Goal: Task Accomplishment & Management: Manage account settings

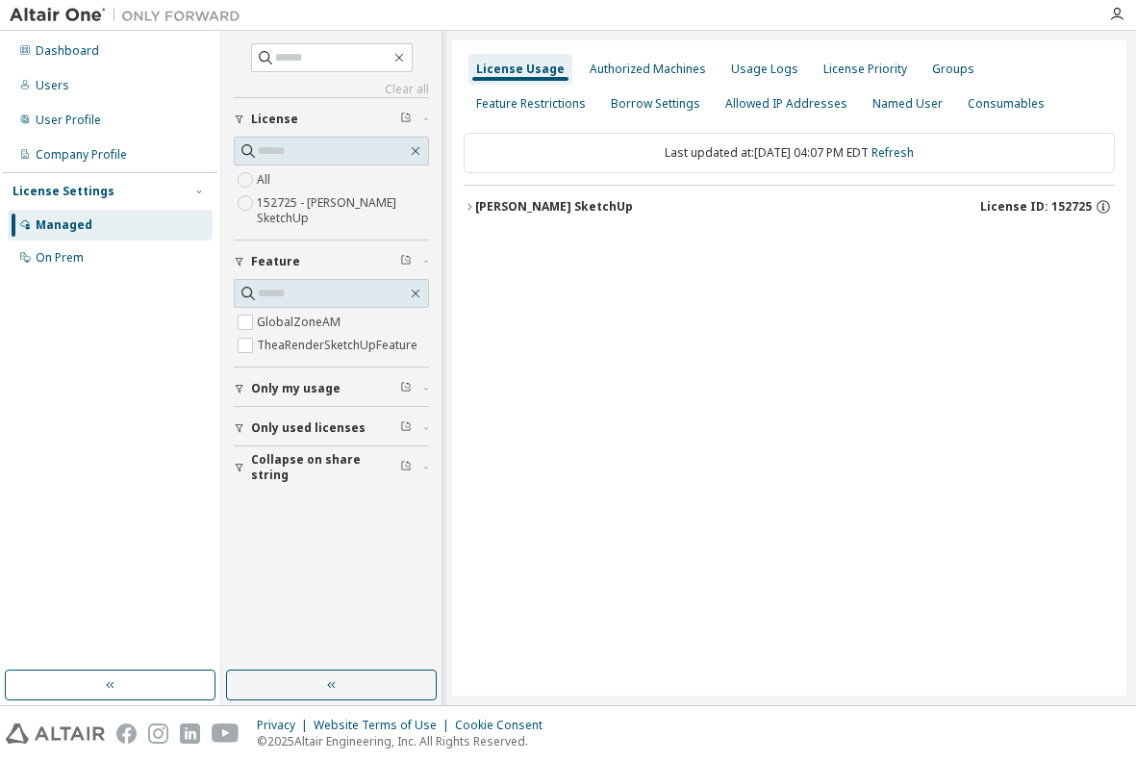
click at [533, 210] on div "Thea Render SketchUp" at bounding box center [554, 206] width 158 height 15
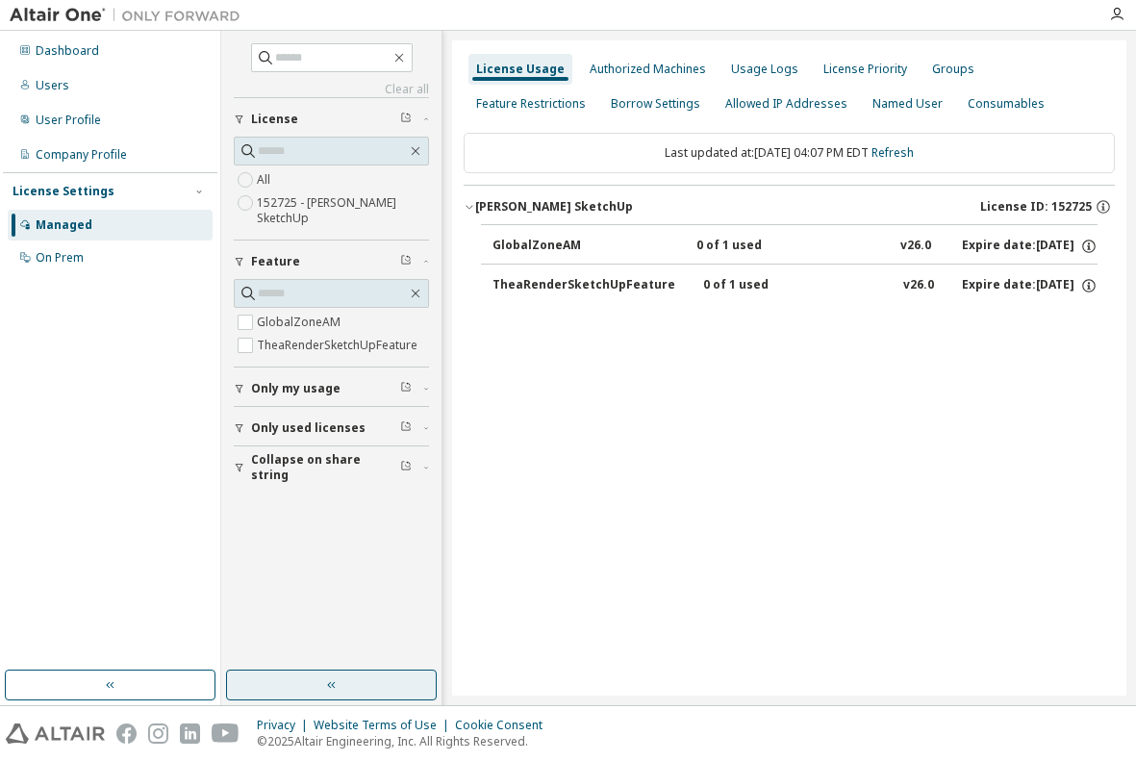
click at [328, 682] on icon "button" at bounding box center [331, 684] width 15 height 15
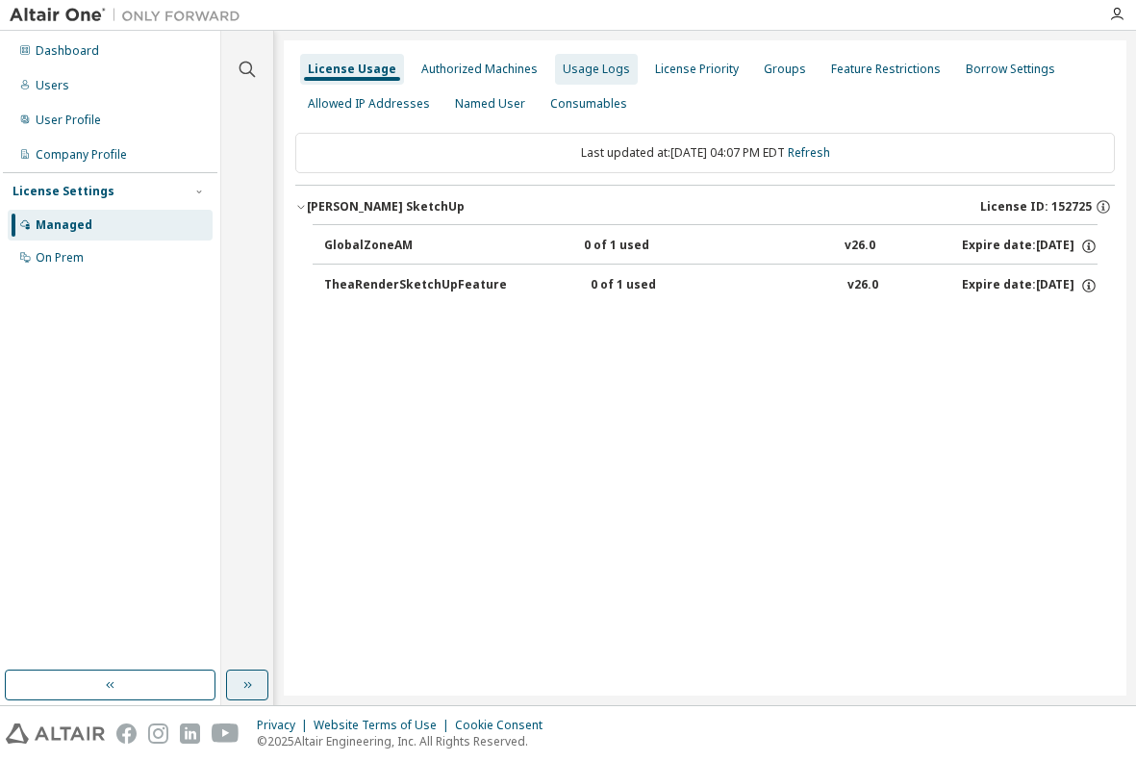
click at [585, 71] on div "Usage Logs" at bounding box center [596, 69] width 67 height 15
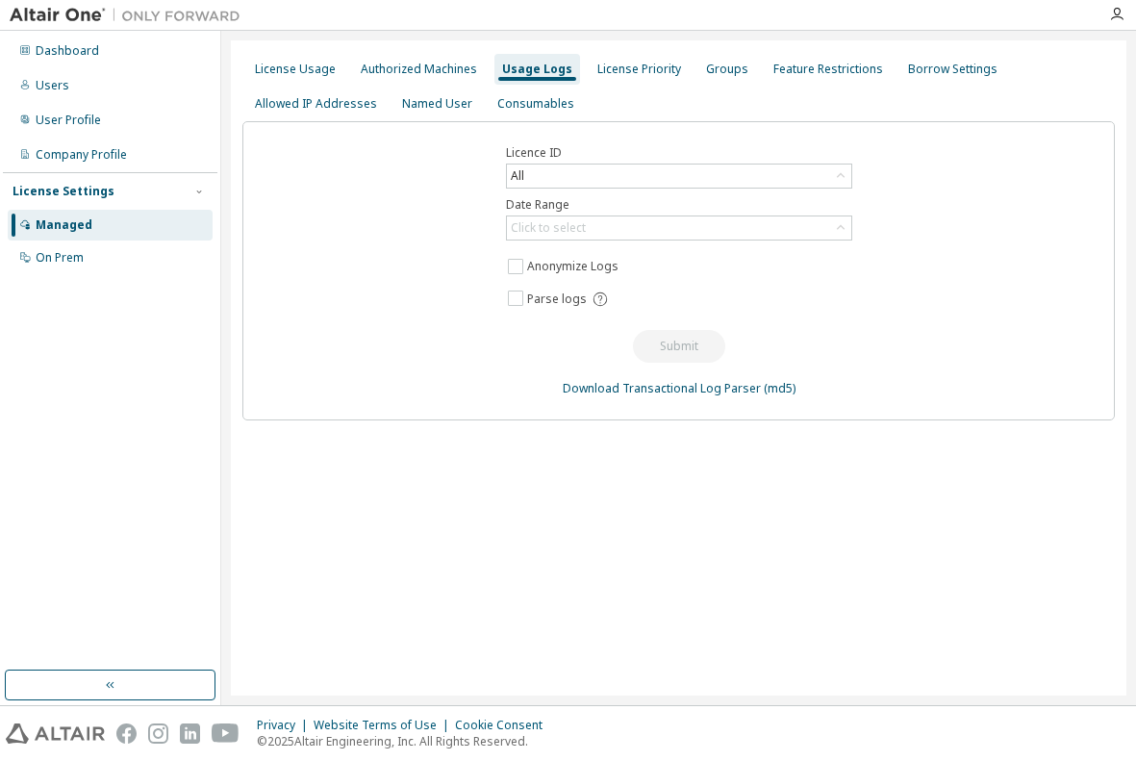
click at [116, 334] on div "Dashboard Users User Profile Company Profile License Settings Managed On Prem" at bounding box center [110, 351] width 215 height 634
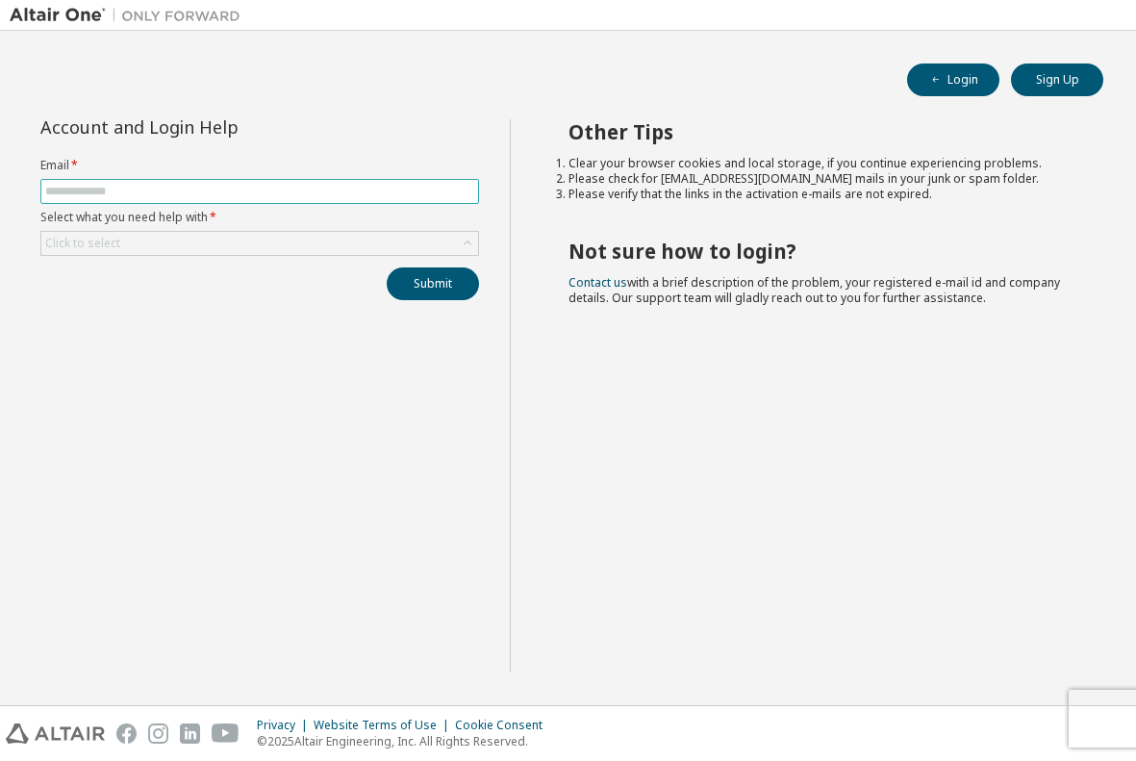
drag, startPoint x: 75, startPoint y: 191, endPoint x: 96, endPoint y: 191, distance: 21.2
click at [75, 191] on input "text" at bounding box center [259, 191] width 429 height 15
type input "**********"
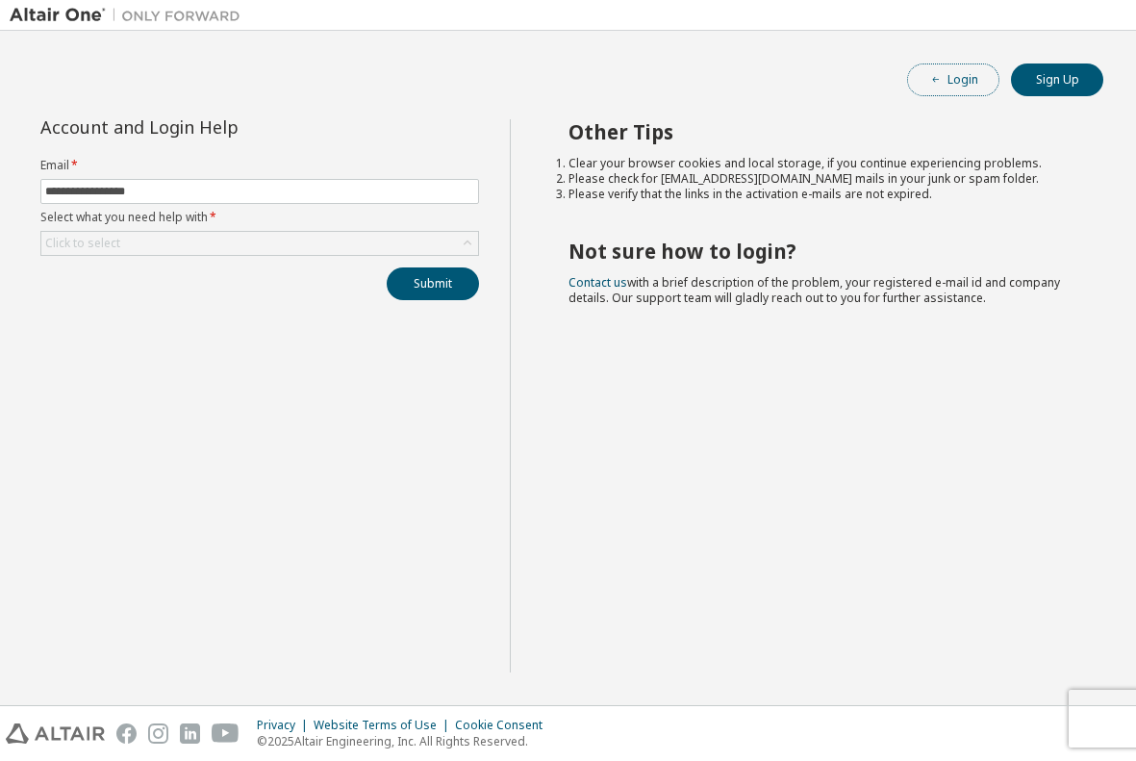
click at [961, 78] on button "Login" at bounding box center [953, 80] width 92 height 33
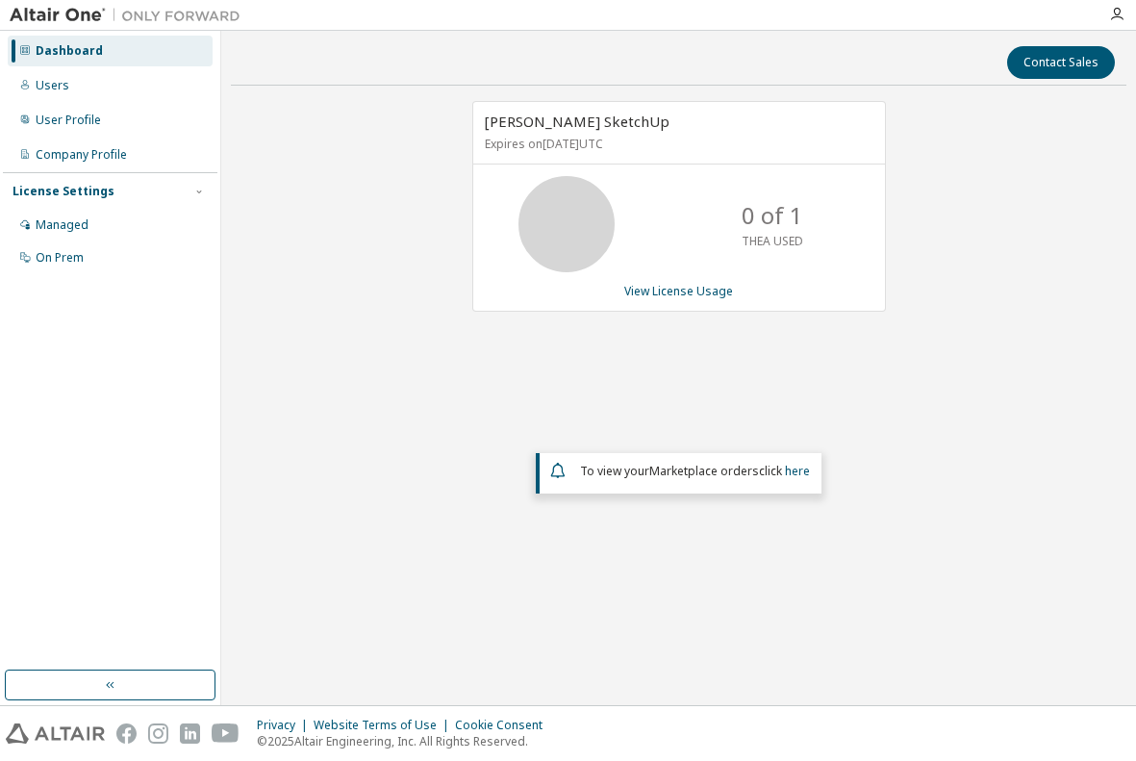
click at [573, 230] on icon at bounding box center [567, 224] width 48 height 48
click at [43, 85] on div "Users" at bounding box center [53, 85] width 34 height 15
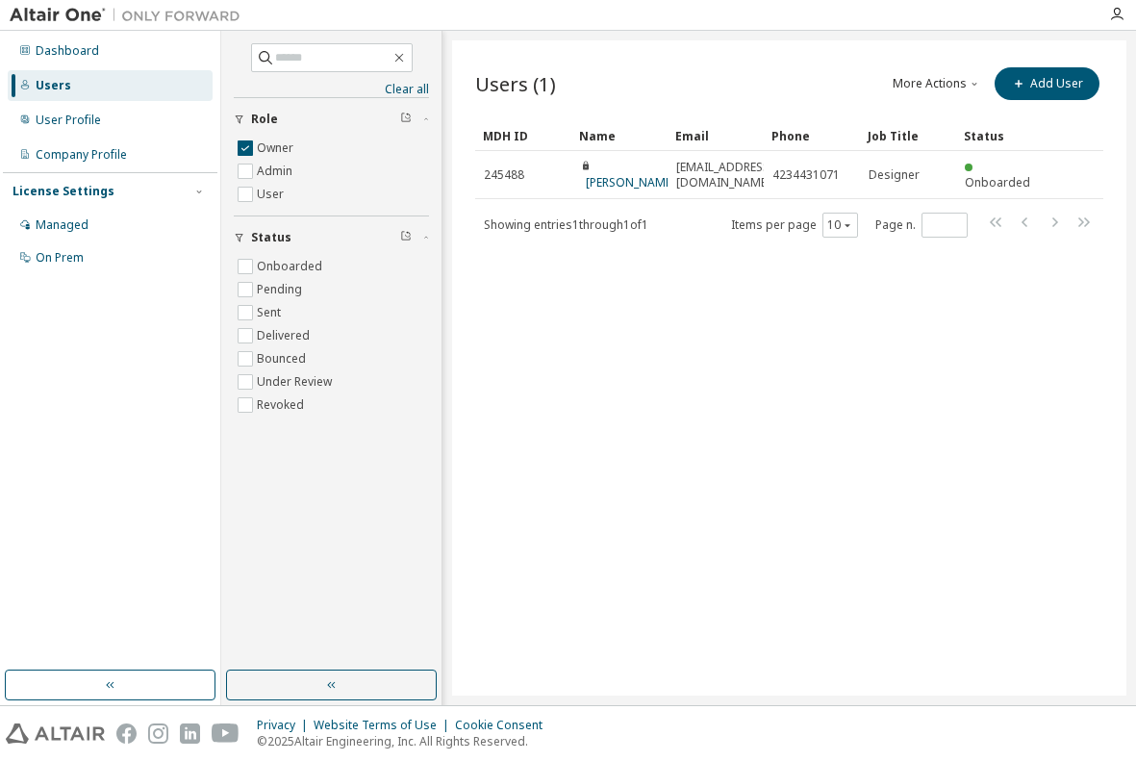
click at [407, 118] on icon "button" at bounding box center [406, 118] width 12 height 12
click at [46, 224] on div "Managed" at bounding box center [62, 224] width 53 height 15
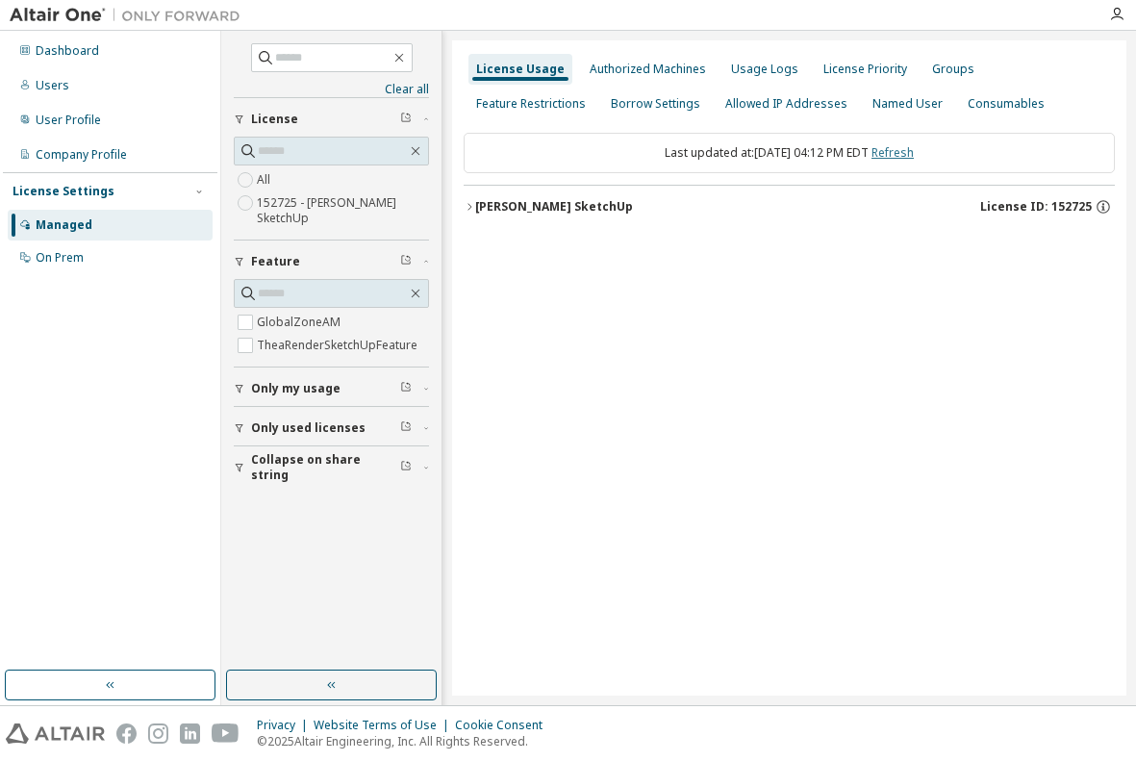
click at [914, 152] on link "Refresh" at bounding box center [893, 152] width 42 height 16
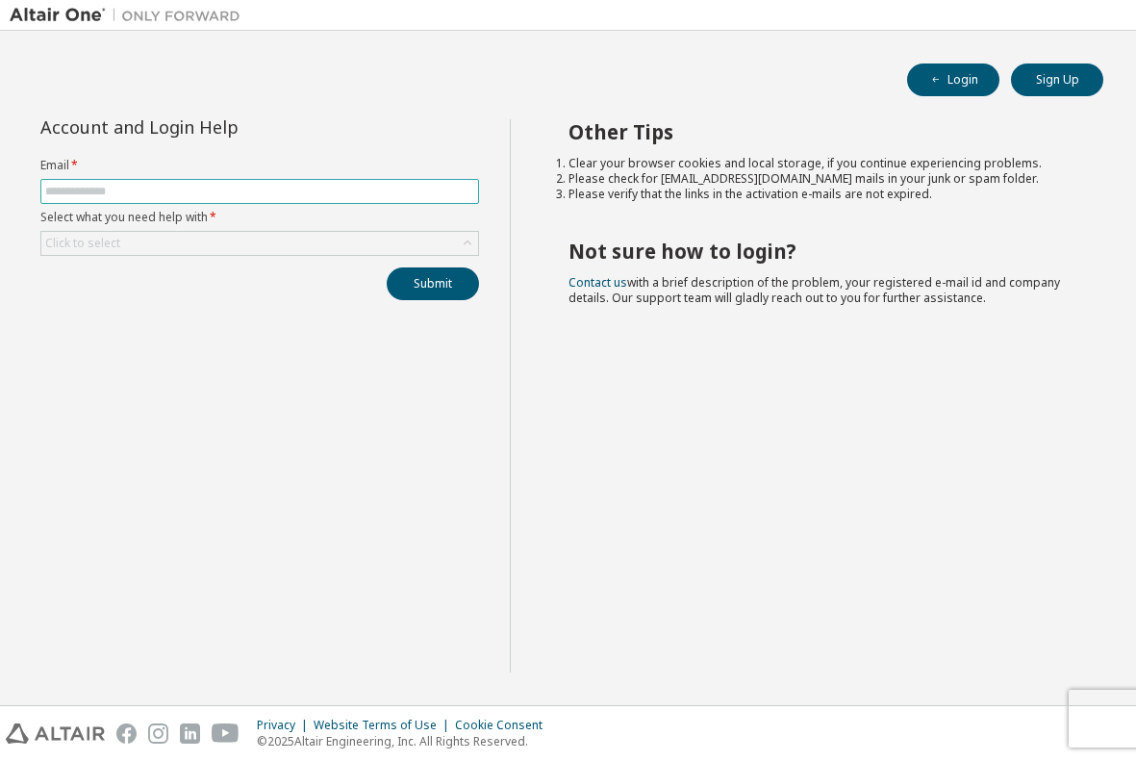
click at [54, 190] on input "text" at bounding box center [259, 191] width 429 height 15
type input "**********"
click at [215, 214] on span "*" at bounding box center [212, 217] width 9 height 16
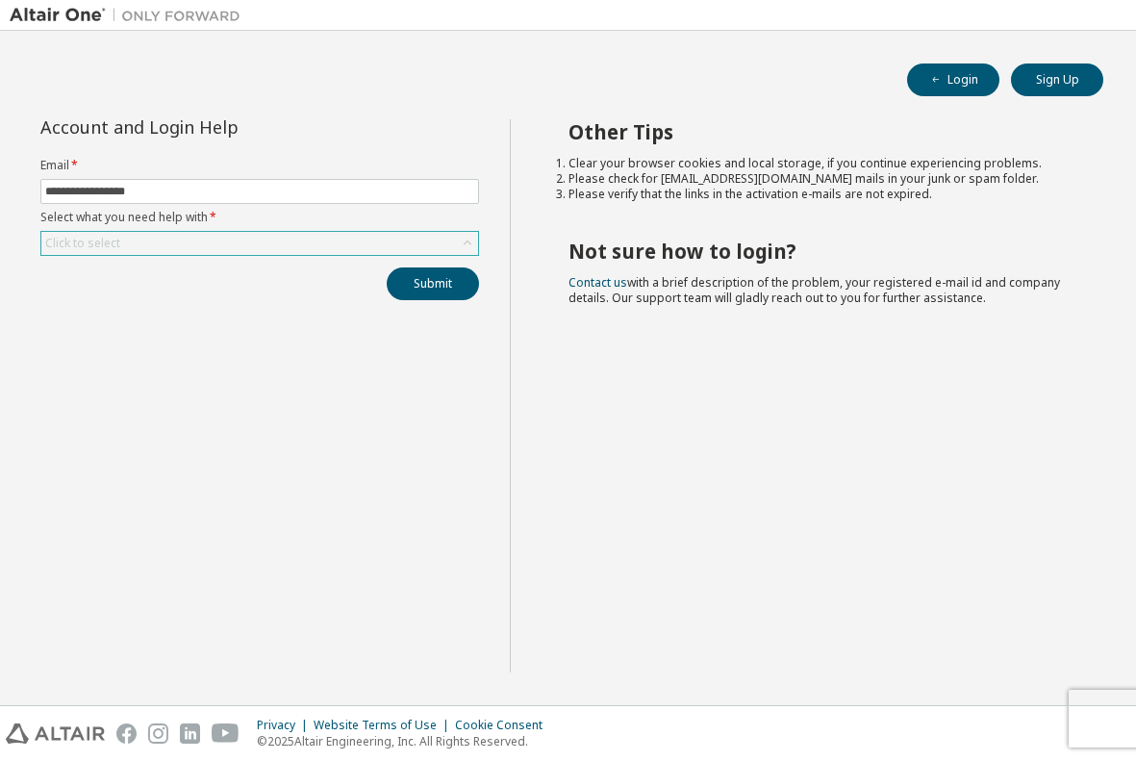
click at [142, 242] on div "Click to select" at bounding box center [259, 243] width 437 height 23
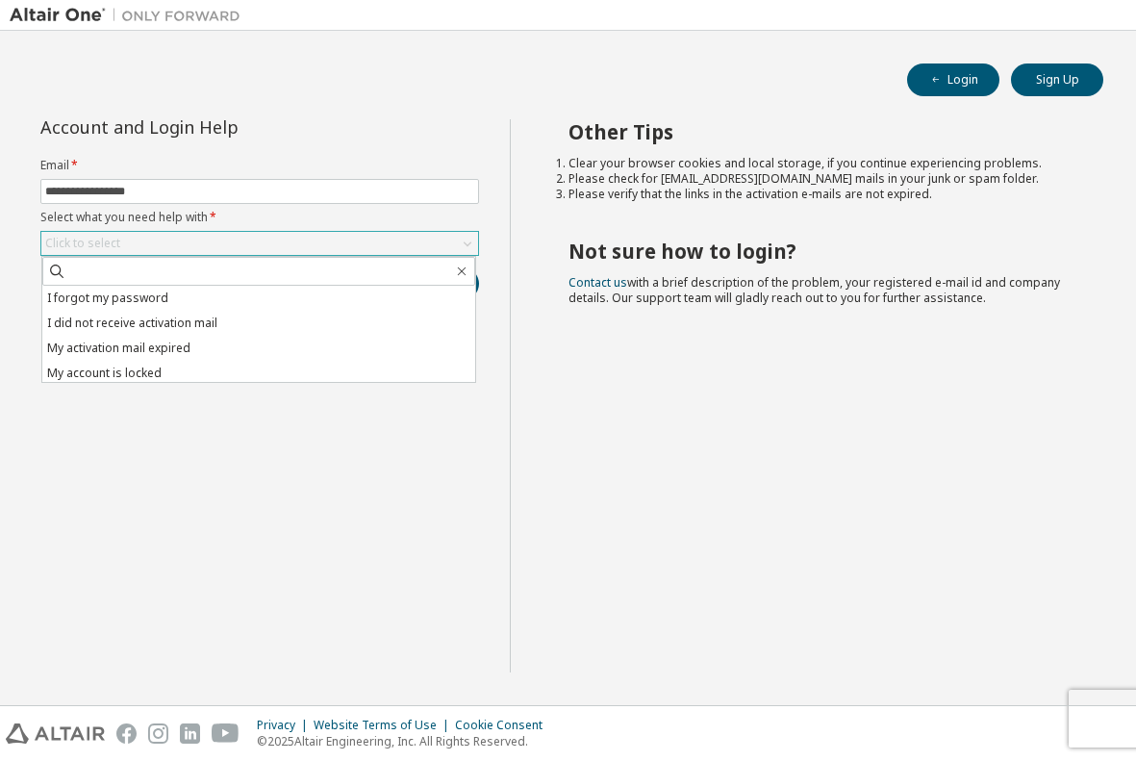
click at [142, 242] on div "Click to select" at bounding box center [259, 243] width 437 height 23
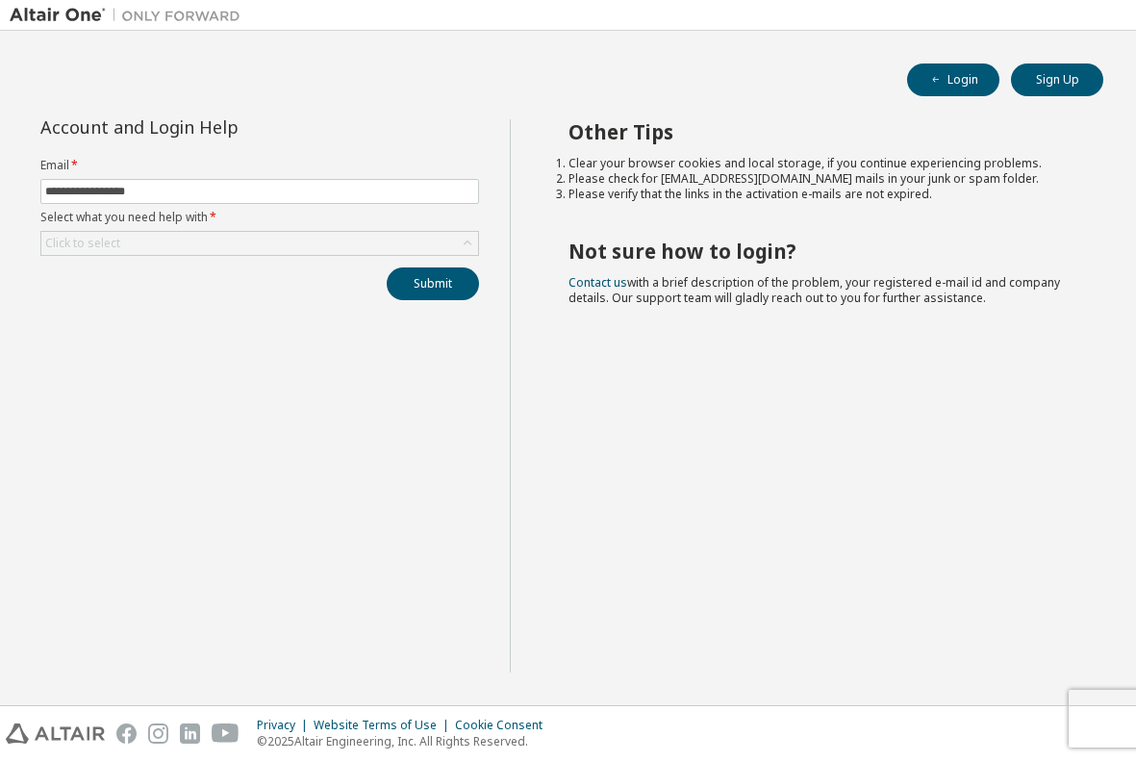
click at [330, 66] on div "Login Sign Up" at bounding box center [568, 80] width 1071 height 33
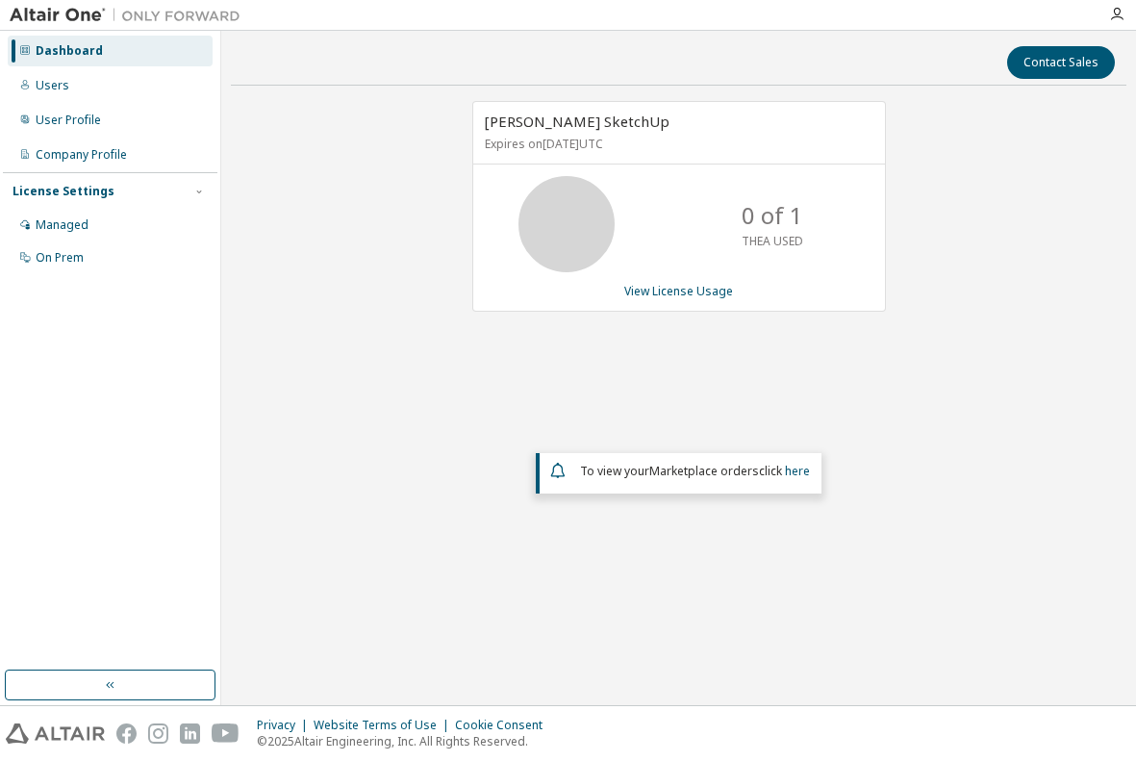
click at [567, 222] on icon at bounding box center [567, 224] width 48 height 48
click at [666, 289] on link "View License Usage" at bounding box center [678, 291] width 109 height 16
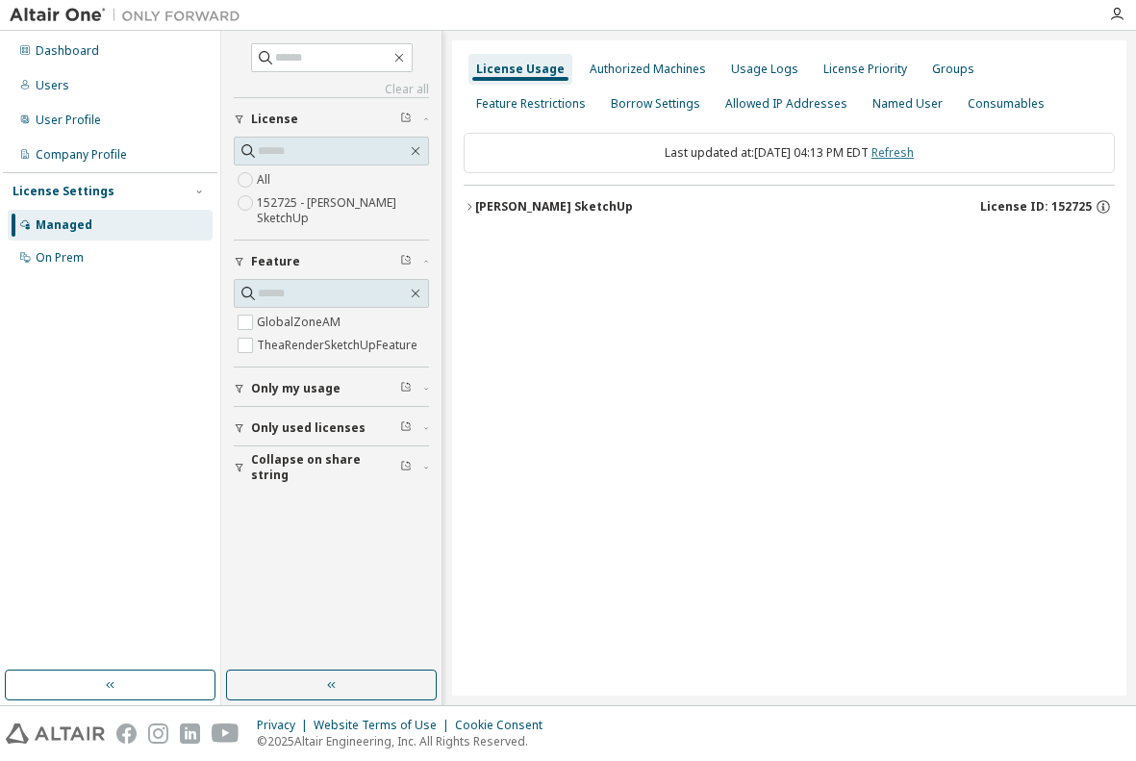
click at [914, 152] on link "Refresh" at bounding box center [893, 152] width 42 height 16
click at [1106, 207] on icon "button" at bounding box center [1103, 206] width 17 height 17
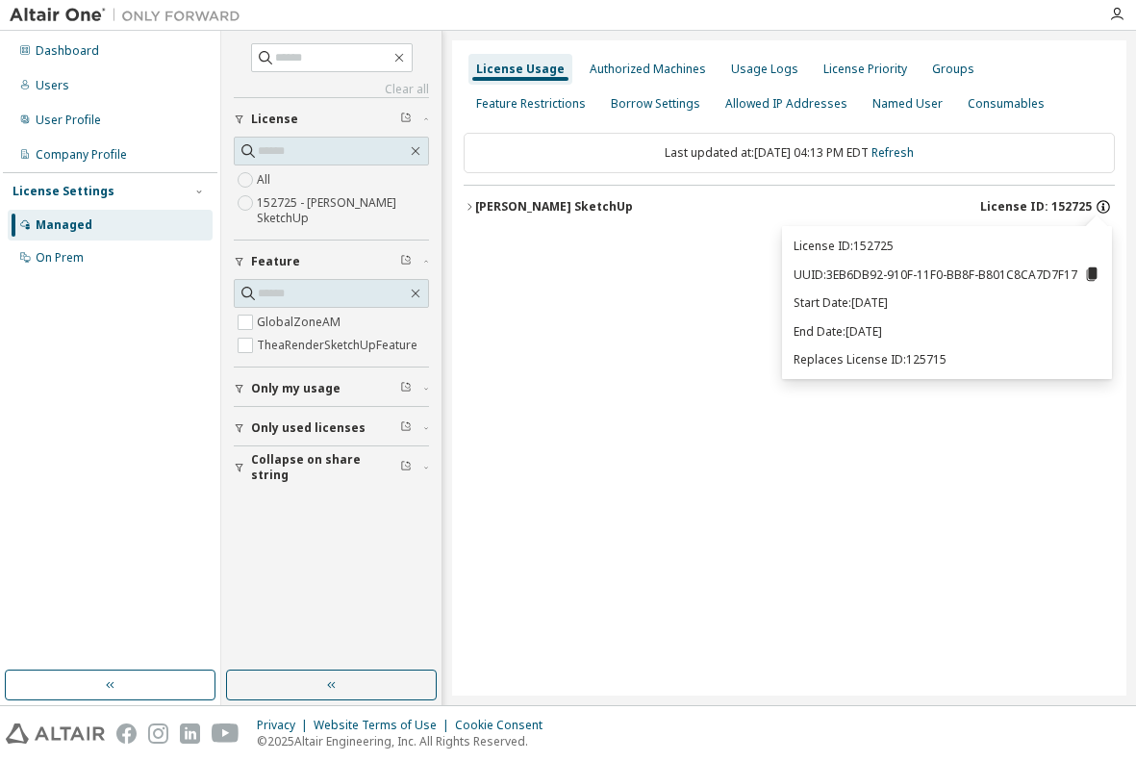
click at [1106, 207] on icon "button" at bounding box center [1103, 206] width 17 height 17
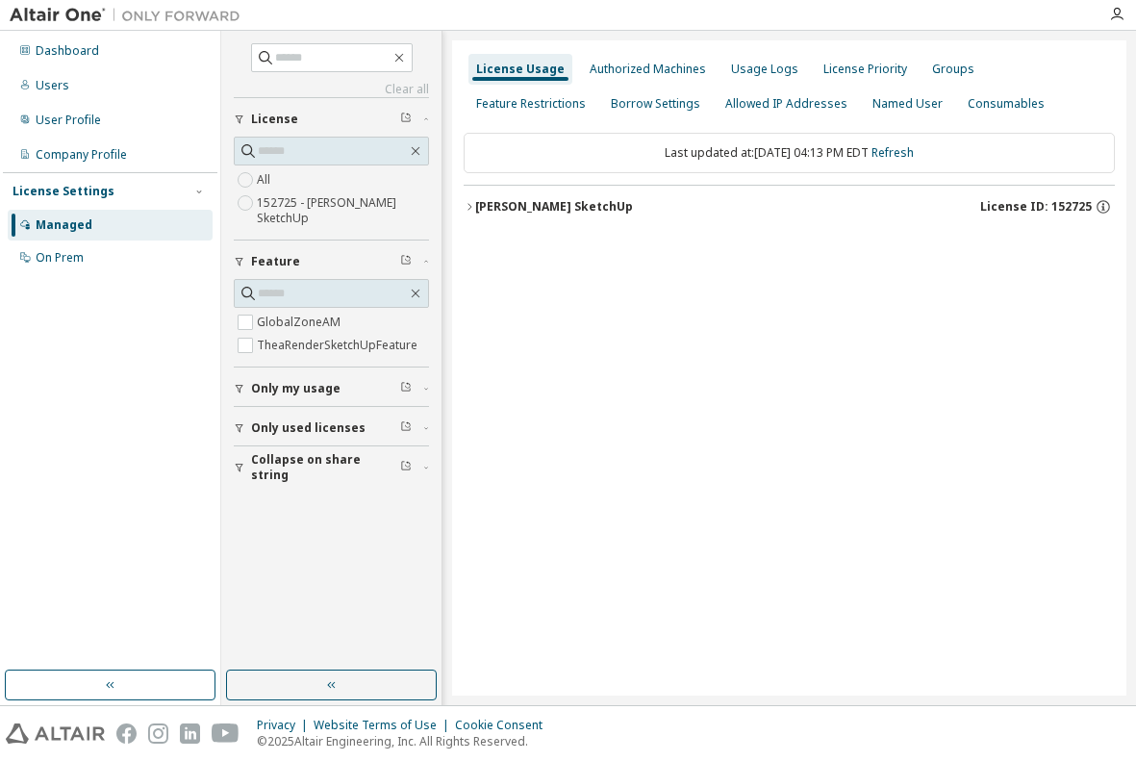
click at [499, 207] on div "[PERSON_NAME] SketchUp" at bounding box center [554, 206] width 158 height 15
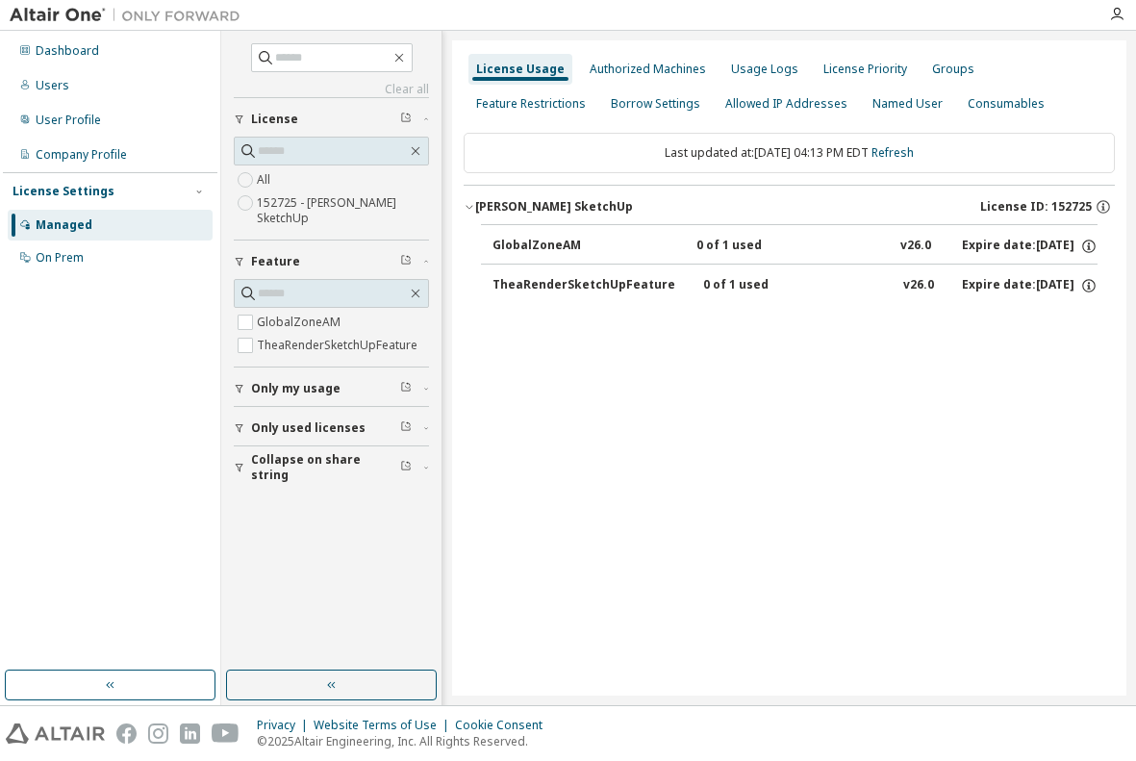
click at [697, 246] on div "0 of 1 used" at bounding box center [783, 246] width 173 height 17
click at [727, 244] on div "0 of 1 used" at bounding box center [783, 246] width 173 height 17
click at [907, 246] on div "v26.0" at bounding box center [916, 246] width 31 height 17
click at [975, 245] on div "Expire date: 2025-11-07" at bounding box center [1030, 246] width 136 height 17
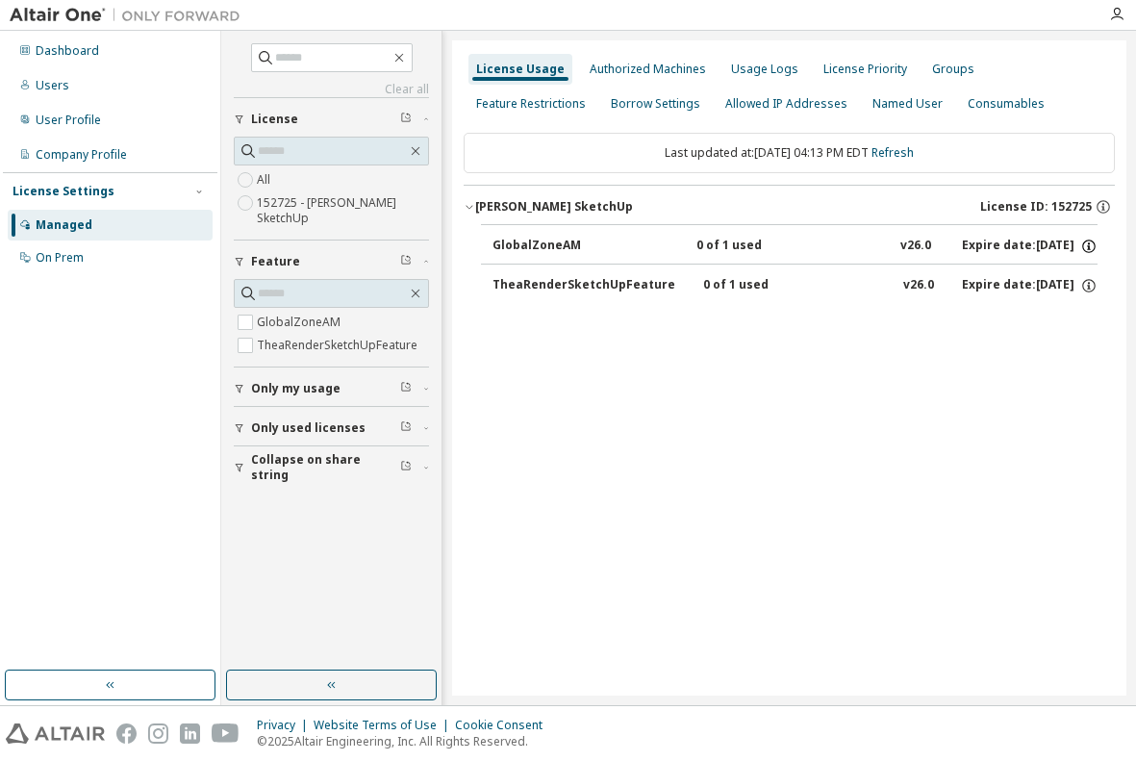
click at [1092, 245] on icon "button" at bounding box center [1089, 246] width 17 height 17
click at [49, 83] on div "Users" at bounding box center [53, 85] width 34 height 15
